Goal: Task Accomplishment & Management: Complete application form

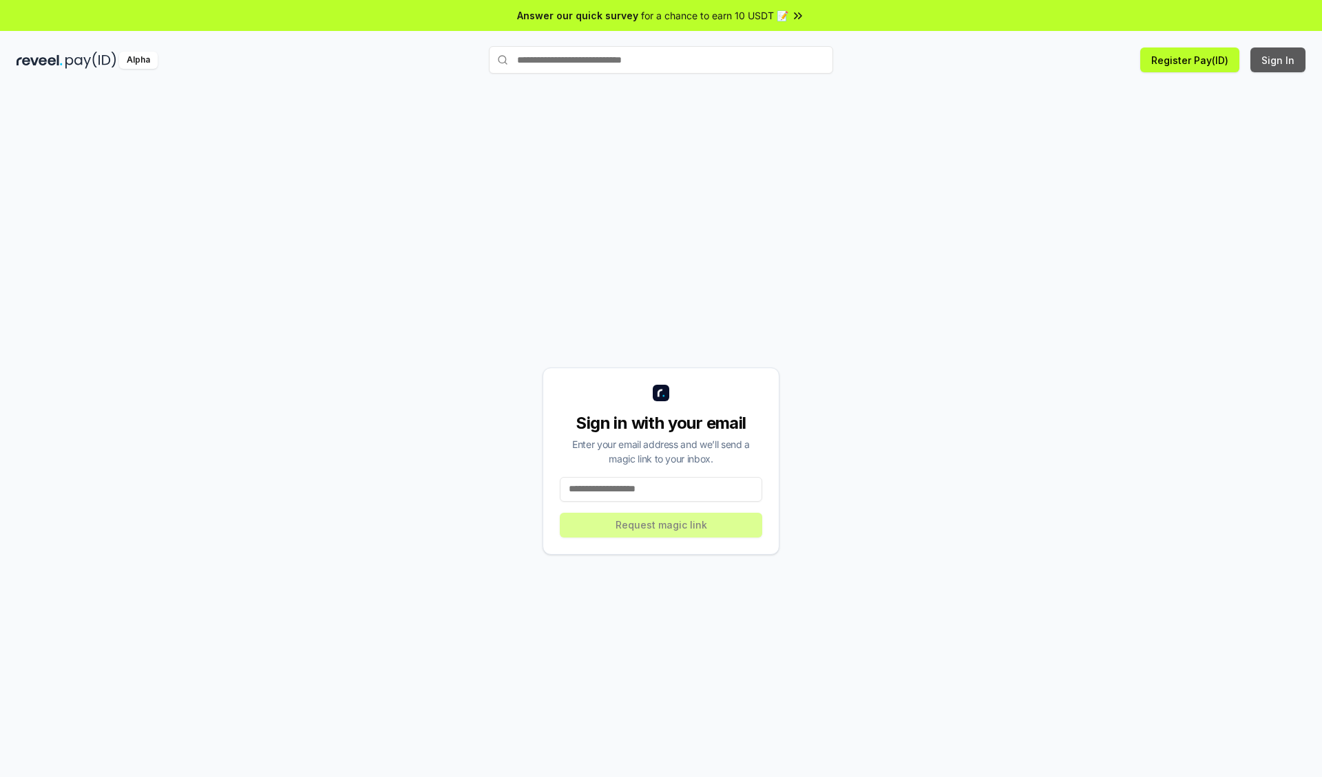
click at [1279, 60] on button "Sign In" at bounding box center [1277, 60] width 55 height 25
type input "**********"
click at [661, 525] on button "Request magic link" at bounding box center [661, 525] width 202 height 25
